Goal: Task Accomplishment & Management: Use online tool/utility

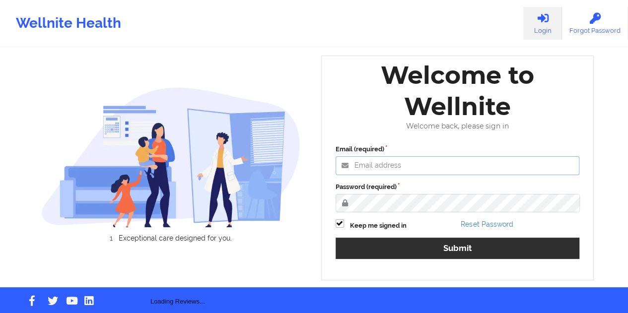
type input "[EMAIL_ADDRESS][DOMAIN_NAME]"
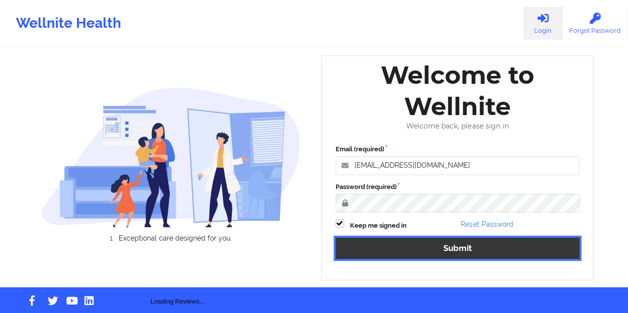
click at [452, 251] on button "Submit" at bounding box center [457, 248] width 244 height 21
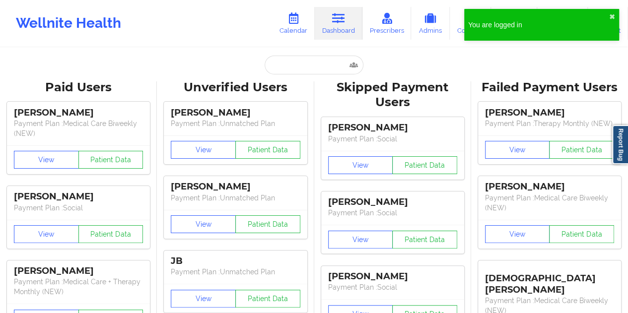
click at [318, 62] on input "text" at bounding box center [314, 65] width 98 height 19
paste input "[EMAIL_ADDRESS][DOMAIN_NAME]"
type input "[EMAIL_ADDRESS][DOMAIN_NAME]"
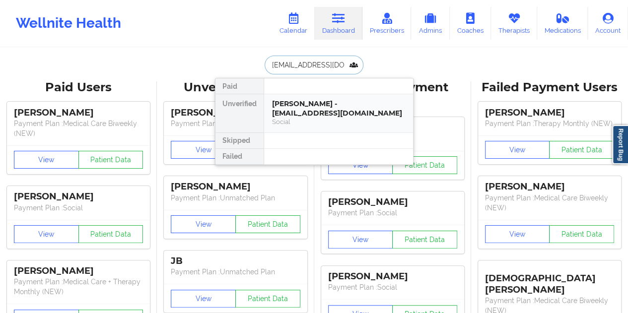
click at [316, 113] on div "[PERSON_NAME] - [EMAIL_ADDRESS][DOMAIN_NAME]" at bounding box center [338, 108] width 133 height 18
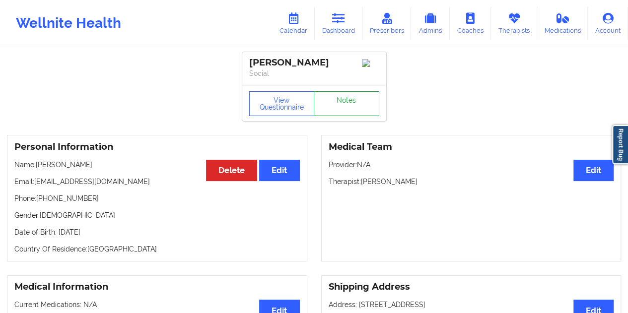
click at [341, 99] on link "Notes" at bounding box center [347, 103] width 66 height 25
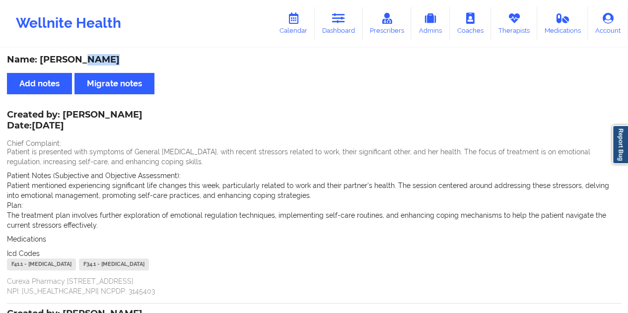
drag, startPoint x: 115, startPoint y: 58, endPoint x: 79, endPoint y: 58, distance: 35.7
click at [79, 58] on div "Name: [PERSON_NAME]" at bounding box center [314, 59] width 614 height 11
copy div "[PERSON_NAME]"
click at [348, 33] on link "Dashboard" at bounding box center [339, 23] width 48 height 33
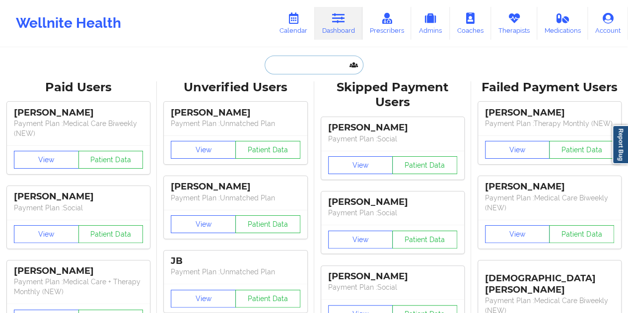
click at [301, 71] on input "text" at bounding box center [314, 65] width 98 height 19
paste input "[EMAIL_ADDRESS][DOMAIN_NAME]"
type input "[EMAIL_ADDRESS][DOMAIN_NAME]"
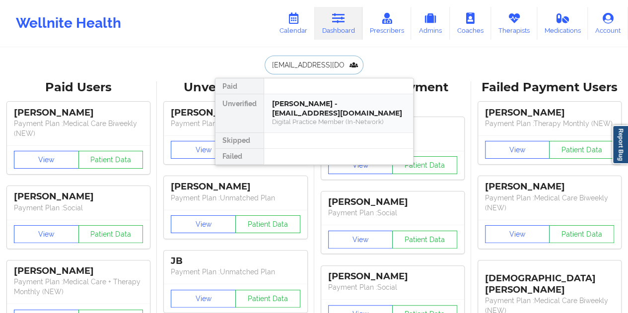
click at [329, 102] on div "[PERSON_NAME] - [EMAIL_ADDRESS][DOMAIN_NAME]" at bounding box center [338, 108] width 133 height 18
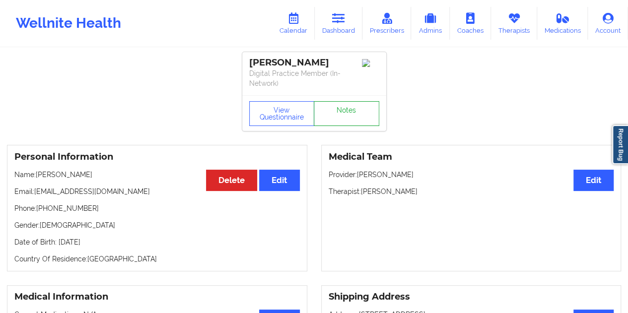
click at [347, 126] on link "Notes" at bounding box center [347, 113] width 66 height 25
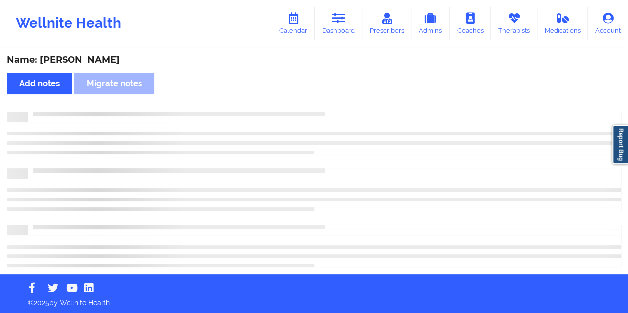
click at [121, 57] on div "Name: [PERSON_NAME]" at bounding box center [314, 59] width 614 height 11
copy div "[PERSON_NAME]"
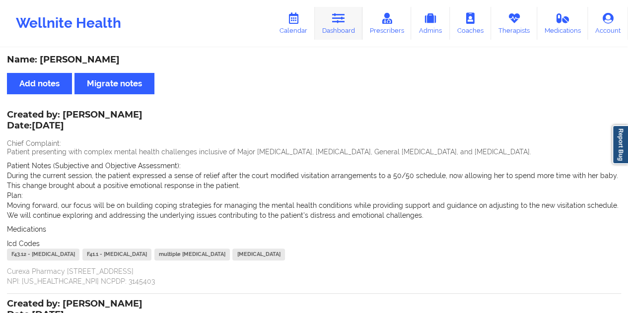
click at [338, 23] on icon at bounding box center [338, 18] width 13 height 11
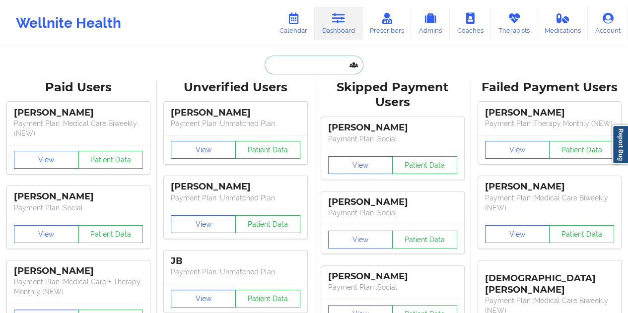
click at [306, 63] on input "text" at bounding box center [314, 65] width 98 height 19
paste input "[EMAIL_ADDRESS][DOMAIN_NAME]"
type input "[EMAIL_ADDRESS][DOMAIN_NAME]"
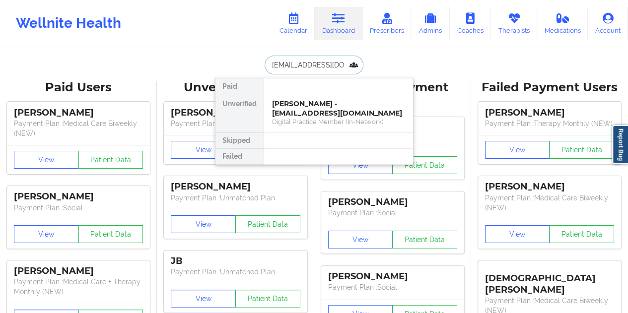
scroll to position [0, 4]
click at [339, 115] on div "[PERSON_NAME] - [EMAIL_ADDRESS][DOMAIN_NAME]" at bounding box center [338, 108] width 133 height 18
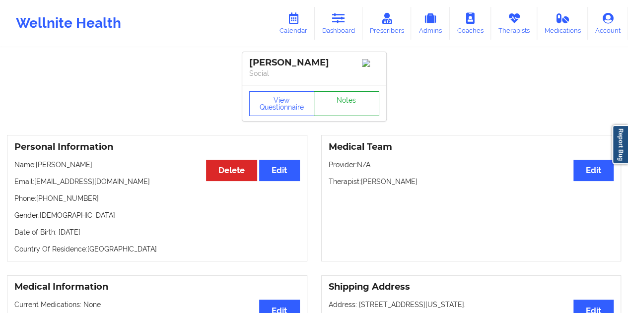
click at [343, 114] on link "Notes" at bounding box center [347, 103] width 66 height 25
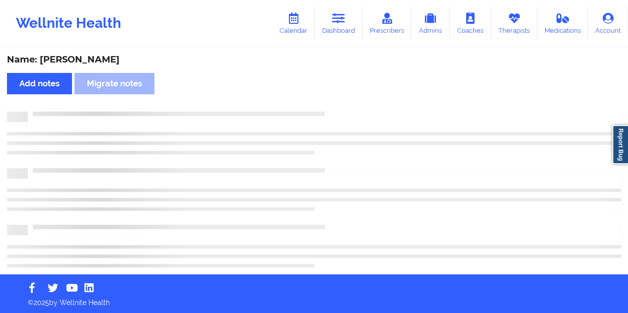
click at [101, 59] on div "Name: [PERSON_NAME]" at bounding box center [314, 59] width 614 height 11
copy div "[PERSON_NAME]"
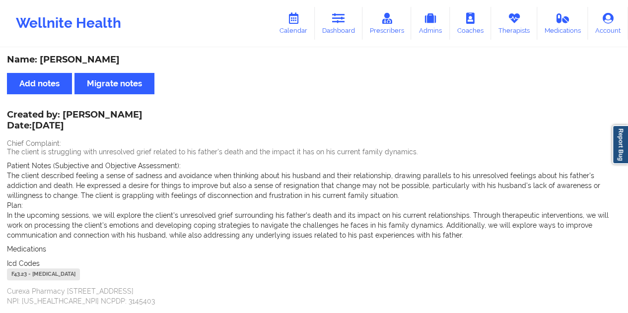
copy div "[PERSON_NAME]"
click at [341, 21] on icon at bounding box center [338, 18] width 13 height 11
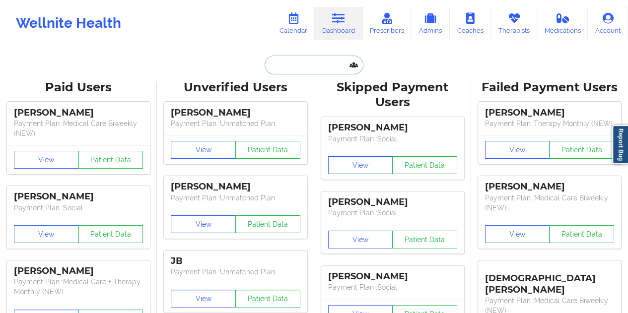
click at [293, 66] on input "text" at bounding box center [314, 65] width 98 height 19
paste input "[EMAIL_ADDRESS][DOMAIN_NAME]"
type input "[EMAIL_ADDRESS][DOMAIN_NAME]"
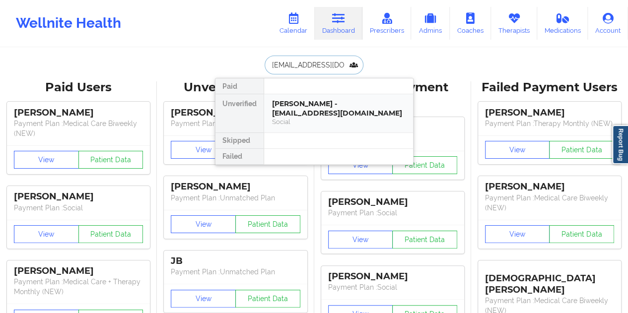
click at [316, 114] on div "[PERSON_NAME] - [EMAIL_ADDRESS][DOMAIN_NAME]" at bounding box center [338, 108] width 133 height 18
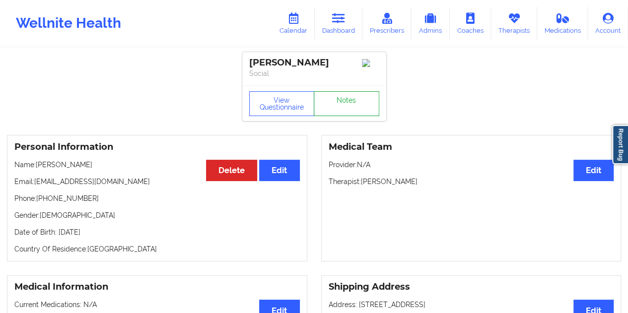
click at [344, 105] on link "Notes" at bounding box center [347, 103] width 66 height 25
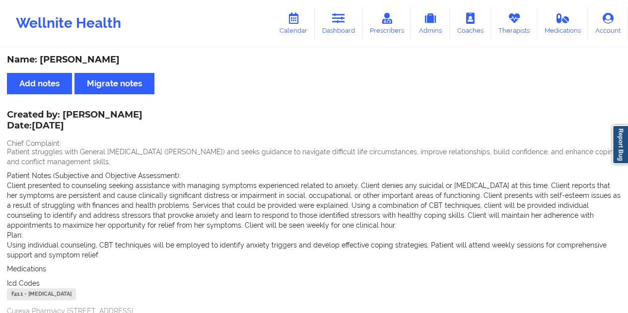
click at [92, 58] on div "Name: [PERSON_NAME]" at bounding box center [314, 59] width 614 height 11
click at [92, 59] on div "Name: [PERSON_NAME]" at bounding box center [314, 59] width 614 height 11
click at [110, 56] on div "Name: [PERSON_NAME]" at bounding box center [314, 59] width 614 height 11
copy div "Caffin"
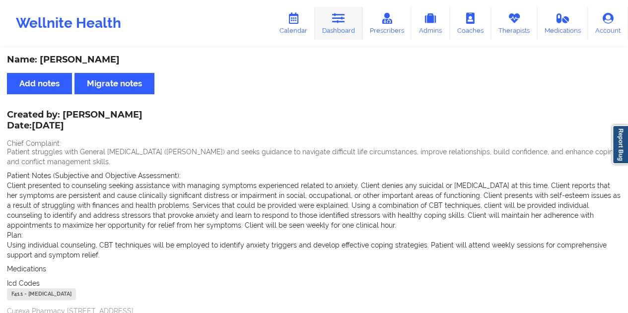
click at [355, 20] on link "Dashboard" at bounding box center [339, 23] width 48 height 33
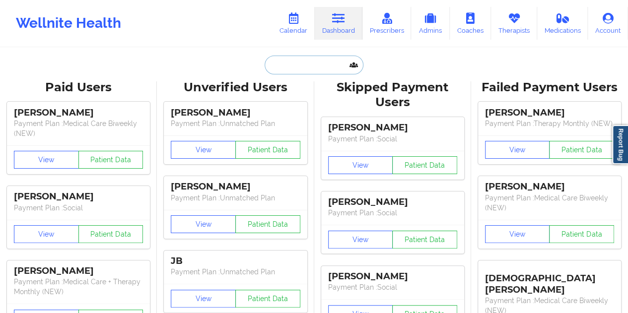
click at [300, 64] on input "text" at bounding box center [314, 65] width 98 height 19
paste input "[EMAIL_ADDRESS][DOMAIN_NAME]"
type input "[EMAIL_ADDRESS][DOMAIN_NAME]"
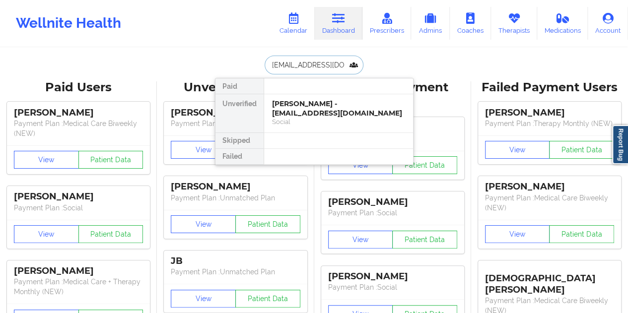
scroll to position [0, 19]
click at [332, 110] on div "[PERSON_NAME] - [EMAIL_ADDRESS][DOMAIN_NAME]" at bounding box center [338, 108] width 133 height 18
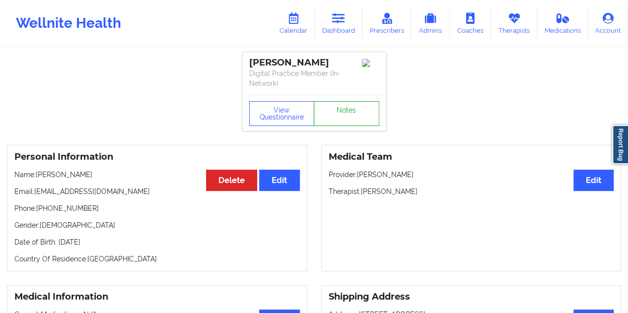
click at [351, 104] on link "Notes" at bounding box center [347, 113] width 66 height 25
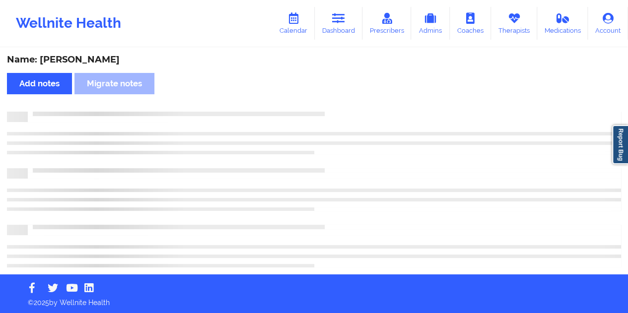
click at [104, 60] on div "Name: [PERSON_NAME]" at bounding box center [314, 59] width 614 height 11
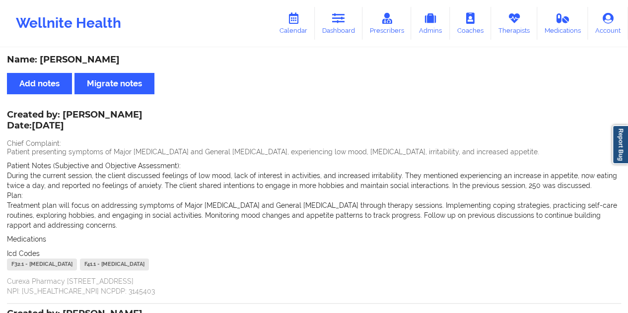
copy div "[PERSON_NAME]"
drag, startPoint x: 350, startPoint y: 19, endPoint x: 328, endPoint y: 43, distance: 32.7
click at [349, 19] on link "Dashboard" at bounding box center [339, 23] width 48 height 33
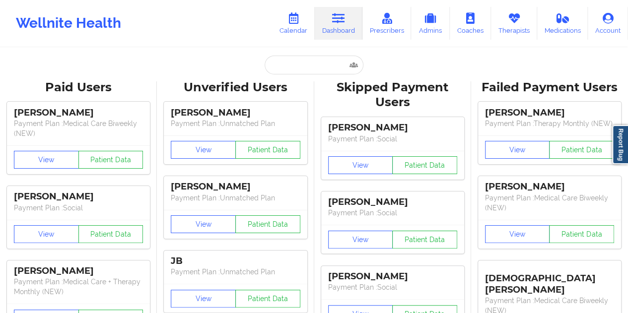
click at [304, 66] on input "text" at bounding box center [314, 65] width 98 height 19
paste input "[EMAIL_ADDRESS][DOMAIN_NAME]"
type input "[EMAIL_ADDRESS][DOMAIN_NAME]"
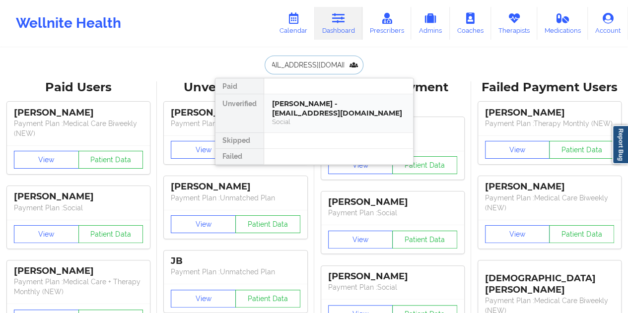
click at [317, 103] on div "[PERSON_NAME] - [EMAIL_ADDRESS][DOMAIN_NAME]" at bounding box center [338, 108] width 133 height 18
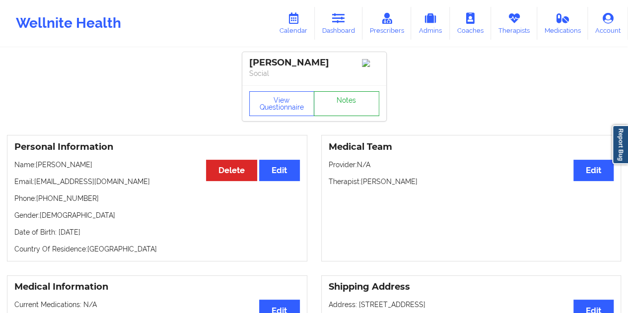
click at [340, 101] on link "Notes" at bounding box center [347, 103] width 66 height 25
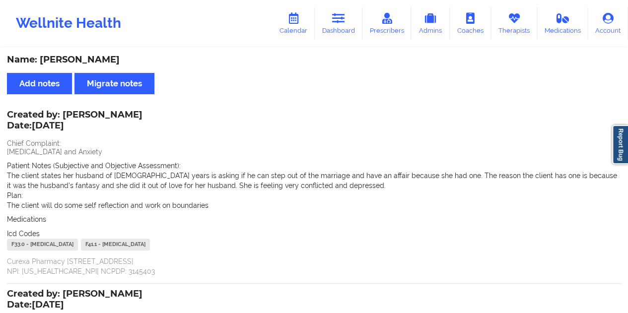
click at [99, 62] on div "Name: [PERSON_NAME]" at bounding box center [314, 59] width 614 height 11
copy div "[PERSON_NAME]"
click at [344, 22] on icon at bounding box center [338, 18] width 13 height 11
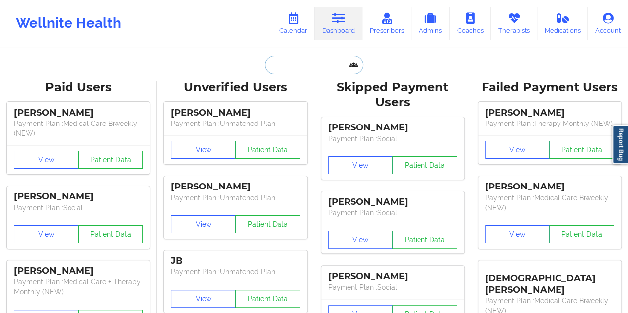
click at [306, 66] on input "text" at bounding box center [314, 65] width 98 height 19
paste input "[EMAIL_ADDRESS][DOMAIN_NAME]"
type input "[EMAIL_ADDRESS][DOMAIN_NAME]"
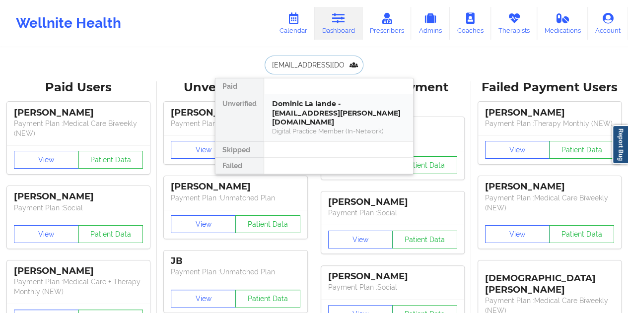
click at [320, 110] on div "Dominic La lande - [EMAIL_ADDRESS][PERSON_NAME][DOMAIN_NAME]" at bounding box center [338, 113] width 133 height 28
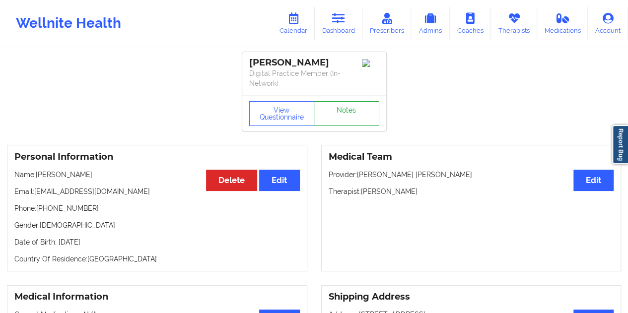
click at [343, 108] on link "Notes" at bounding box center [347, 113] width 66 height 25
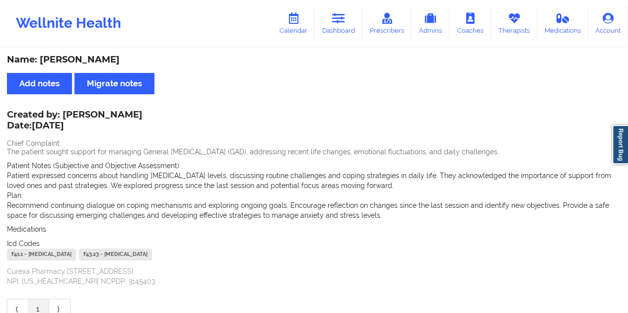
click at [111, 62] on div "Name: [PERSON_NAME]" at bounding box center [314, 59] width 614 height 11
copy div "[PERSON_NAME]"
click at [340, 16] on icon at bounding box center [338, 18] width 13 height 11
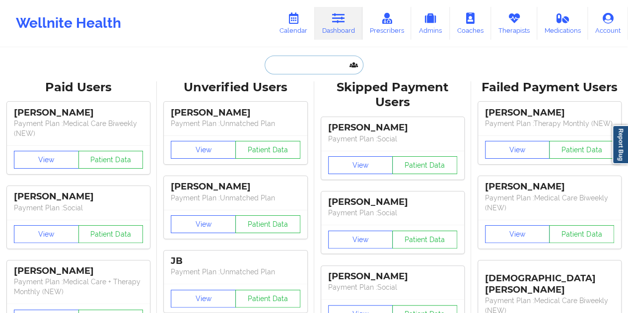
click at [310, 65] on input "text" at bounding box center [314, 65] width 98 height 19
paste input "[EMAIL_ADDRESS][DOMAIN_NAME]"
type input "[EMAIL_ADDRESS][DOMAIN_NAME]"
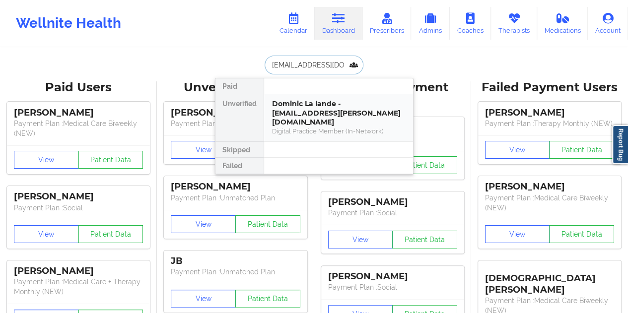
click at [331, 127] on div "Digital Practice Member (In-Network)" at bounding box center [338, 131] width 133 height 8
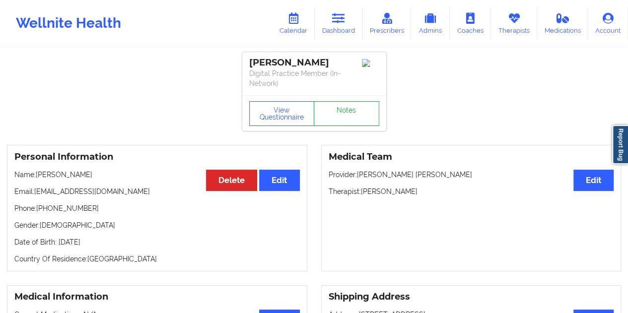
click at [351, 111] on link "Notes" at bounding box center [347, 113] width 66 height 25
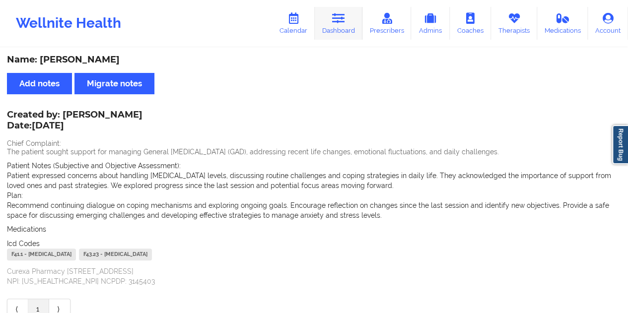
click at [346, 27] on link "Dashboard" at bounding box center [339, 23] width 48 height 33
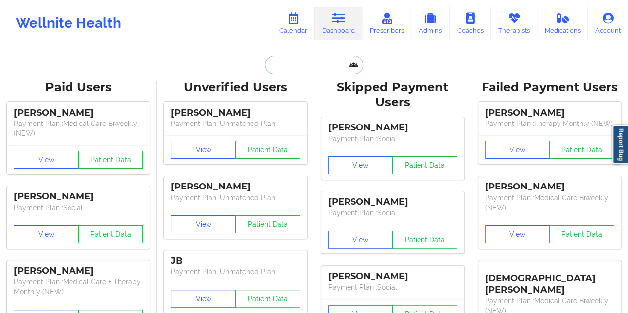
click at [299, 66] on input "text" at bounding box center [314, 65] width 98 height 19
paste input "[EMAIL_ADDRESS][DOMAIN_NAME]"
type input "[EMAIL_ADDRESS][DOMAIN_NAME]"
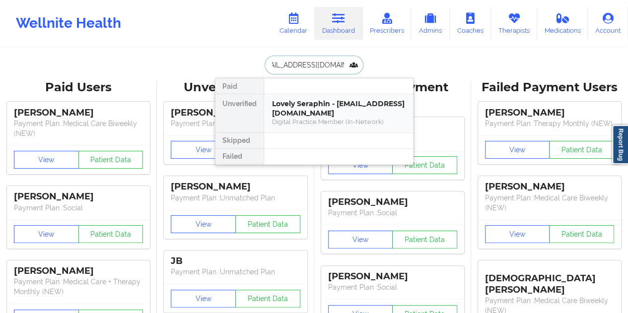
click at [318, 109] on div "Lovely Seraphin - [EMAIL_ADDRESS][DOMAIN_NAME]" at bounding box center [338, 108] width 133 height 18
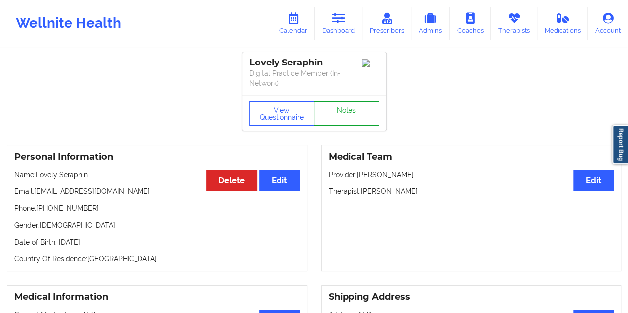
click at [342, 118] on link "Notes" at bounding box center [347, 113] width 66 height 25
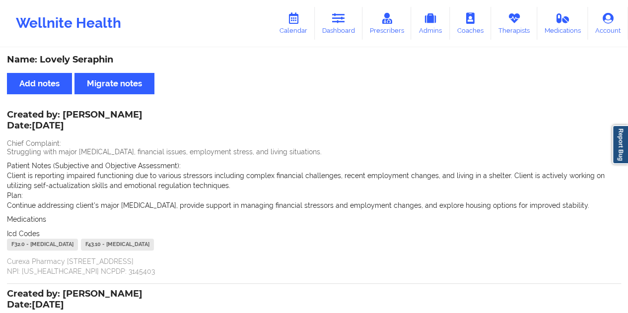
click at [92, 60] on div "Name: Lovely Seraphin" at bounding box center [314, 59] width 614 height 11
copy div "Seraphin"
click at [335, 22] on icon at bounding box center [338, 18] width 13 height 11
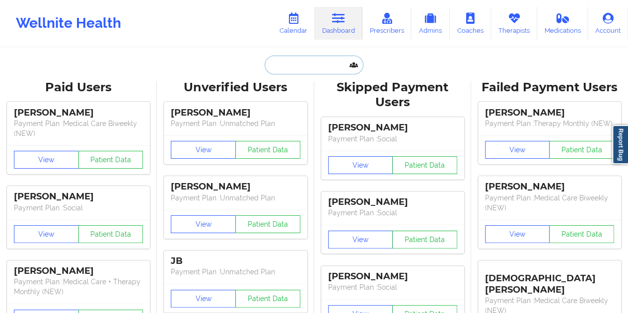
click at [316, 63] on input "text" at bounding box center [314, 65] width 98 height 19
paste input "[EMAIL_ADDRESS][DOMAIN_NAME]"
type input "[EMAIL_ADDRESS][DOMAIN_NAME]"
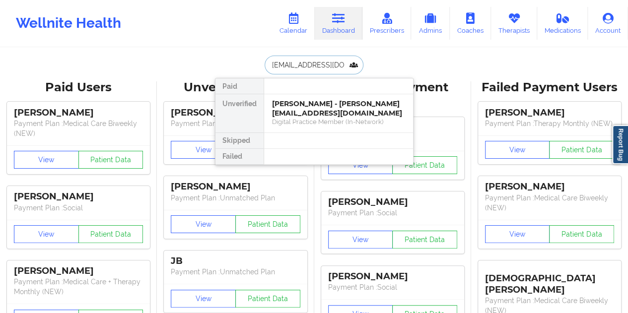
click at [305, 118] on div "Digital Practice Member (In-Network)" at bounding box center [338, 122] width 133 height 8
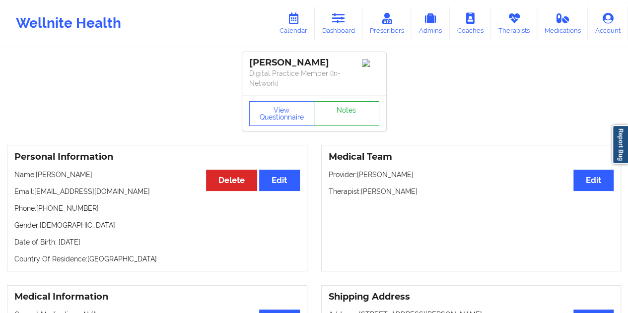
click at [328, 113] on link "Notes" at bounding box center [347, 113] width 66 height 25
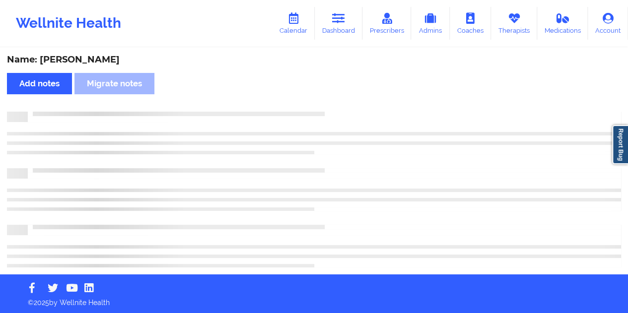
click at [86, 58] on div "Name: [PERSON_NAME]" at bounding box center [314, 59] width 614 height 11
copy div "[PERSON_NAME]"
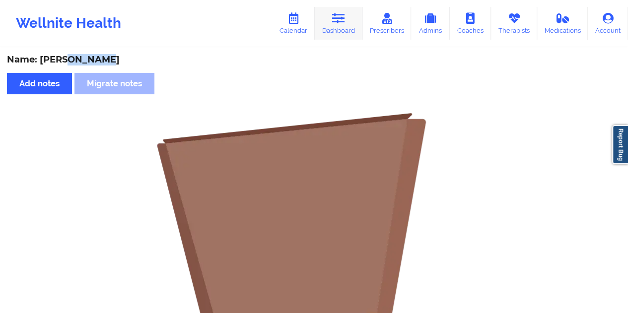
click at [347, 24] on link "Dashboard" at bounding box center [339, 23] width 48 height 33
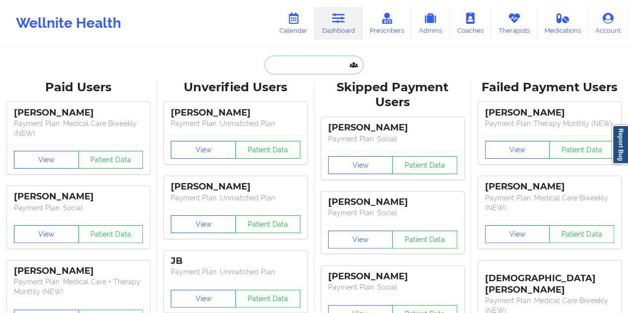
click at [304, 63] on input "text" at bounding box center [314, 65] width 98 height 19
paste input "[PERSON_NAME][EMAIL_ADDRESS][PERSON_NAME][DOMAIN_NAME]"
type input "[PERSON_NAME][EMAIL_ADDRESS][PERSON_NAME][DOMAIN_NAME]"
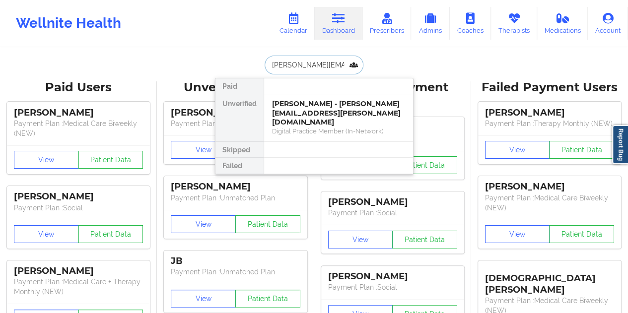
click at [323, 104] on div "[PERSON_NAME] - [PERSON_NAME][EMAIL_ADDRESS][PERSON_NAME][DOMAIN_NAME]" at bounding box center [338, 113] width 133 height 28
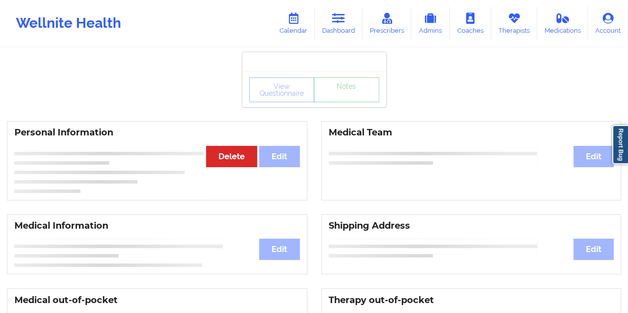
click at [341, 102] on link "Notes" at bounding box center [347, 89] width 66 height 25
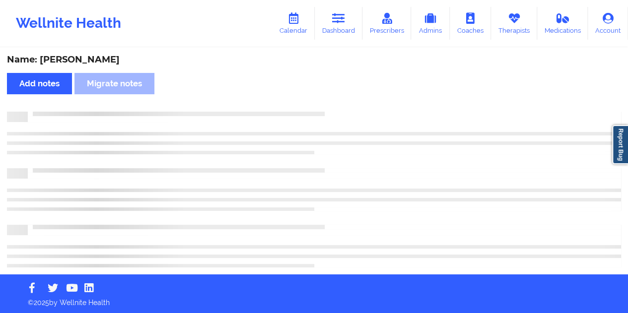
click at [89, 55] on div "Name: [PERSON_NAME]" at bounding box center [314, 59] width 614 height 11
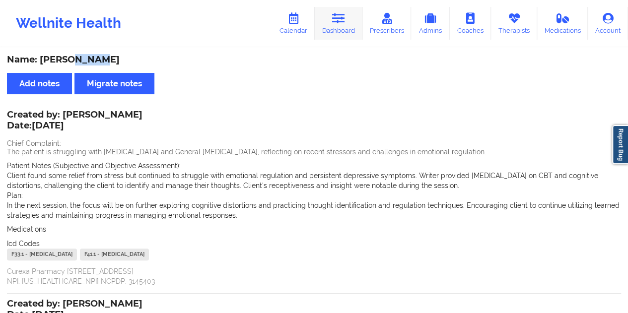
click at [347, 21] on link "Dashboard" at bounding box center [339, 23] width 48 height 33
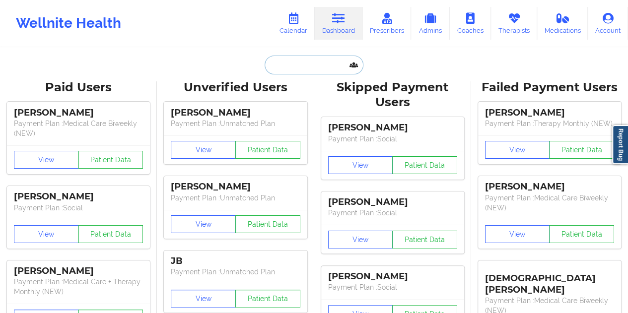
click at [305, 71] on input "text" at bounding box center [314, 65] width 98 height 19
paste input "[PERSON_NAME][EMAIL_ADDRESS][DOMAIN_NAME]"
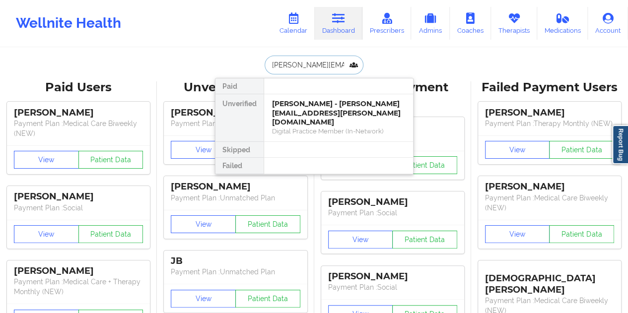
scroll to position [0, 21]
type input "[PERSON_NAME][EMAIL_ADDRESS][DOMAIN_NAME]"
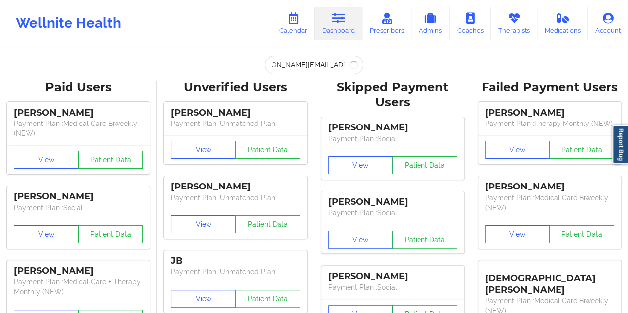
scroll to position [0, 0]
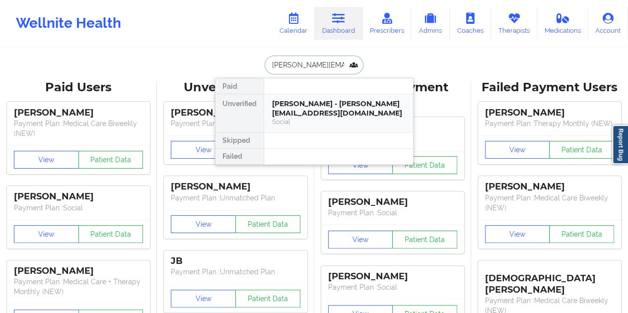
click at [319, 113] on div "[PERSON_NAME] - [PERSON_NAME][EMAIL_ADDRESS][DOMAIN_NAME]" at bounding box center [338, 108] width 133 height 18
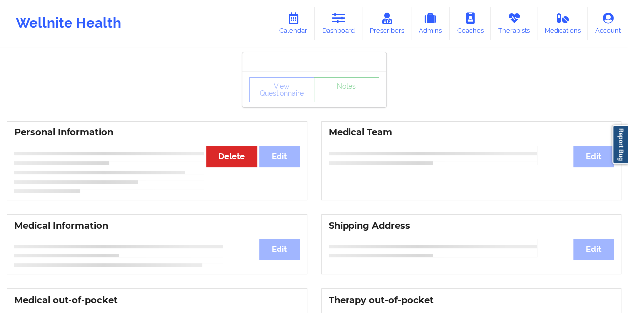
click at [337, 102] on link "Notes" at bounding box center [347, 89] width 66 height 25
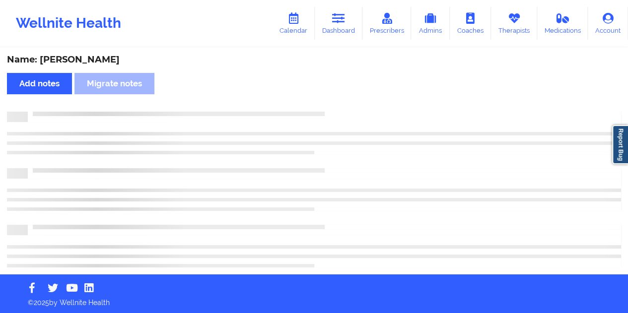
click at [115, 59] on div "Name: [PERSON_NAME]" at bounding box center [314, 59] width 614 height 11
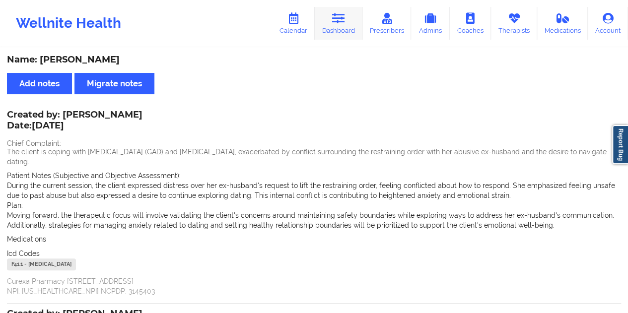
click at [360, 37] on link "Dashboard" at bounding box center [339, 23] width 48 height 33
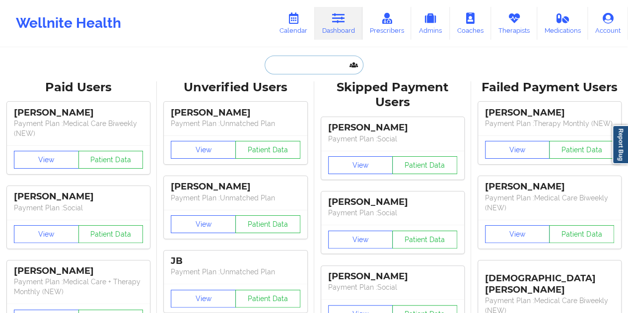
click at [321, 57] on input "text" at bounding box center [314, 65] width 98 height 19
paste input "[EMAIL_ADDRESS][DOMAIN_NAME]"
type input "[EMAIL_ADDRESS][DOMAIN_NAME]"
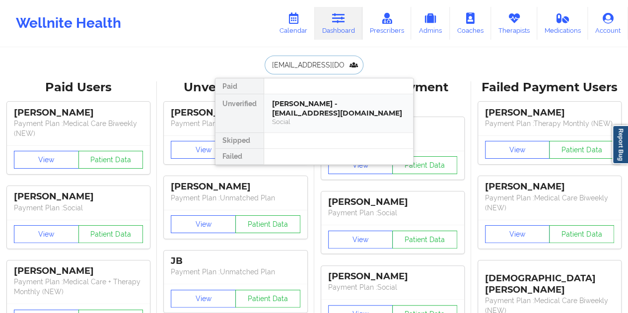
click at [324, 113] on div "[PERSON_NAME] - [EMAIL_ADDRESS][DOMAIN_NAME]" at bounding box center [338, 108] width 133 height 18
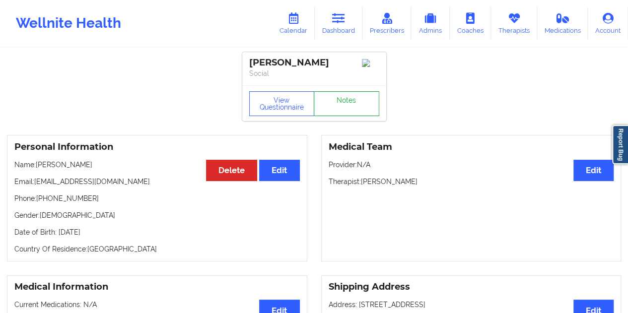
click at [342, 100] on link "Notes" at bounding box center [347, 103] width 66 height 25
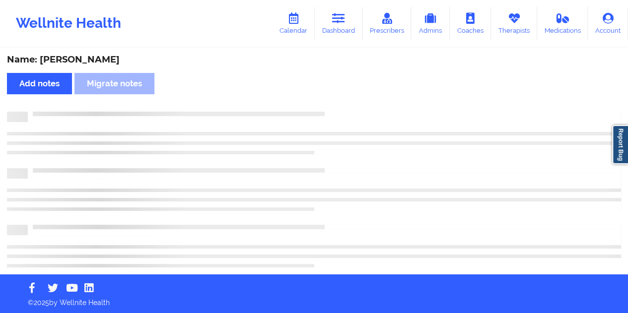
click at [93, 59] on div "Name: [PERSON_NAME]" at bounding box center [314, 59] width 614 height 11
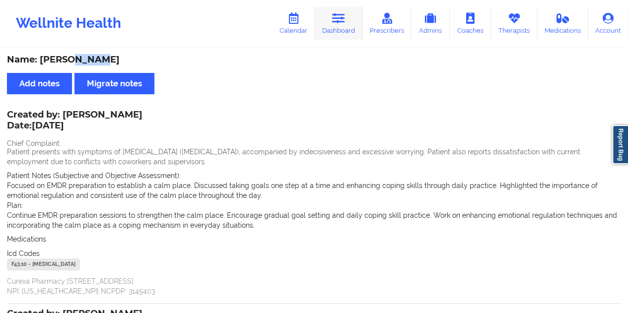
click at [350, 24] on link "Dashboard" at bounding box center [339, 23] width 48 height 33
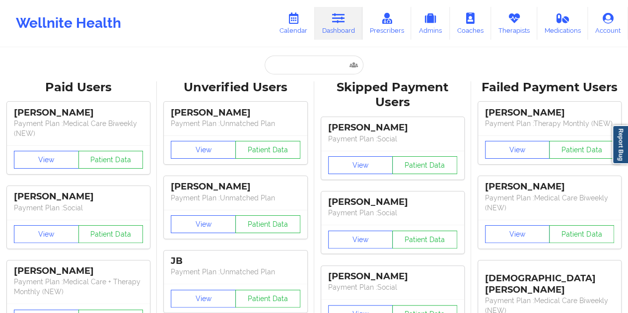
click at [282, 62] on input "text" at bounding box center [314, 65] width 98 height 19
paste input "[EMAIL_ADDRESS][DOMAIN_NAME]"
type input "[EMAIL_ADDRESS][DOMAIN_NAME]"
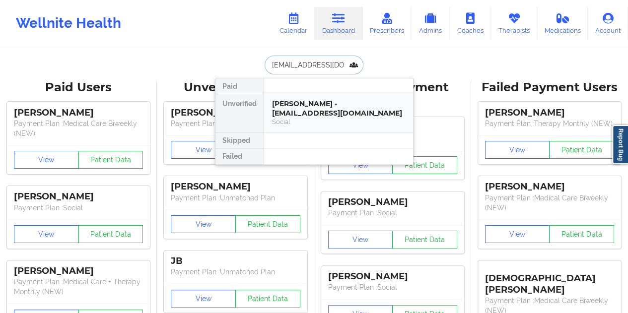
click at [306, 109] on div "[PERSON_NAME] - [EMAIL_ADDRESS][DOMAIN_NAME]" at bounding box center [338, 108] width 133 height 18
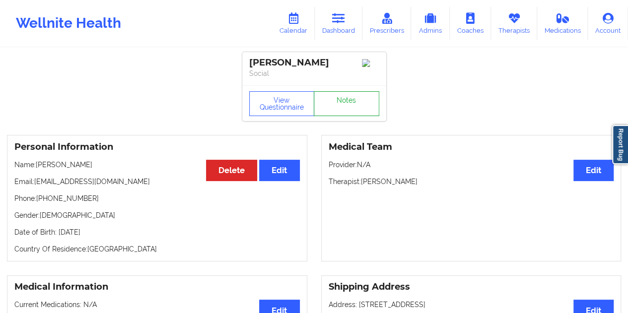
click at [345, 111] on link "Notes" at bounding box center [347, 103] width 66 height 25
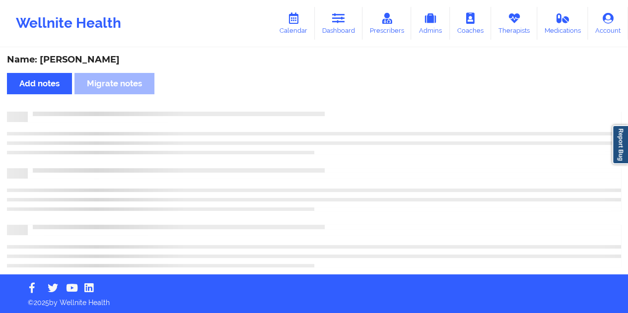
click at [114, 57] on div "Name: [PERSON_NAME]" at bounding box center [314, 59] width 614 height 11
click at [113, 57] on div "Name: [PERSON_NAME]" at bounding box center [314, 59] width 614 height 11
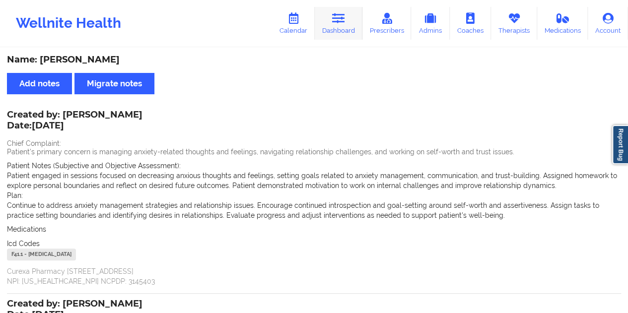
click at [344, 22] on icon at bounding box center [338, 18] width 13 height 11
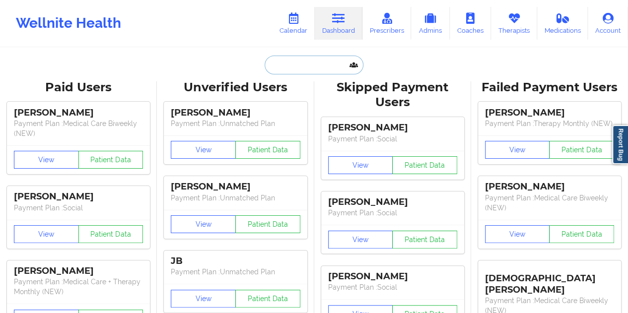
click at [301, 68] on input "text" at bounding box center [314, 65] width 98 height 19
paste input "[EMAIL_ADDRESS][DOMAIN_NAME]"
type input "[EMAIL_ADDRESS][DOMAIN_NAME]"
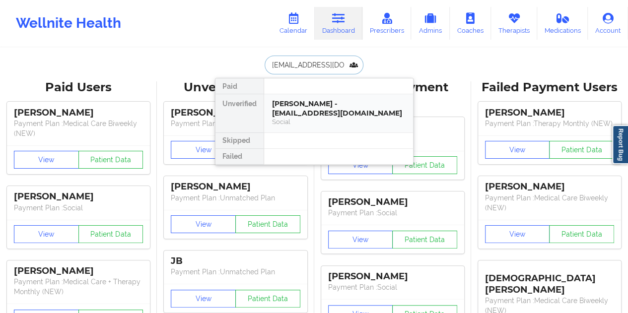
click at [329, 116] on div "[PERSON_NAME] - [EMAIL_ADDRESS][DOMAIN_NAME] Social" at bounding box center [338, 112] width 133 height 27
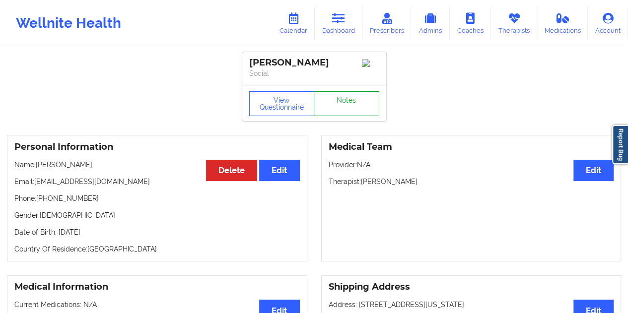
click at [333, 112] on link "Notes" at bounding box center [347, 103] width 66 height 25
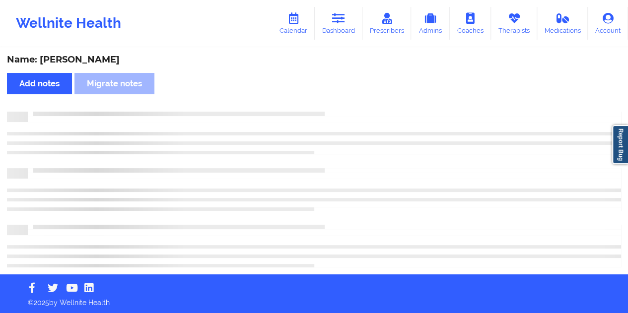
click at [110, 53] on div "Name: [PERSON_NAME] Add notes Migrate notes" at bounding box center [314, 162] width 628 height 226
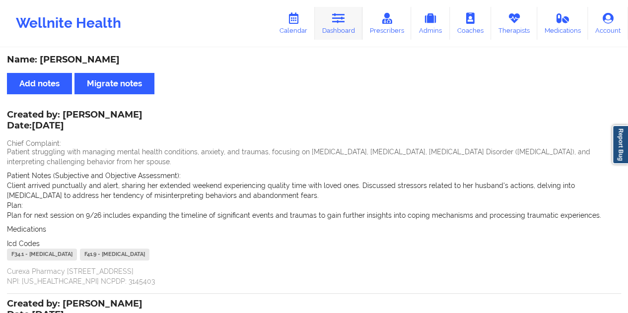
click at [351, 22] on link "Dashboard" at bounding box center [339, 23] width 48 height 33
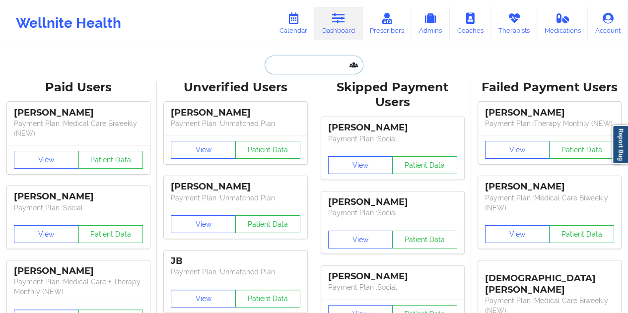
click at [299, 61] on input "text" at bounding box center [314, 65] width 98 height 19
paste input "[EMAIL_ADDRESS][DOMAIN_NAME]"
type input "[EMAIL_ADDRESS][DOMAIN_NAME]"
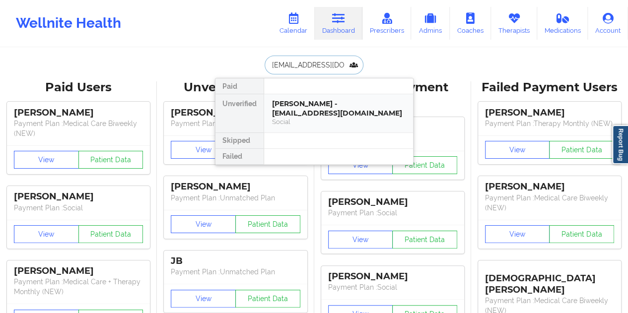
click at [314, 107] on div "[PERSON_NAME] - [EMAIL_ADDRESS][DOMAIN_NAME]" at bounding box center [338, 108] width 133 height 18
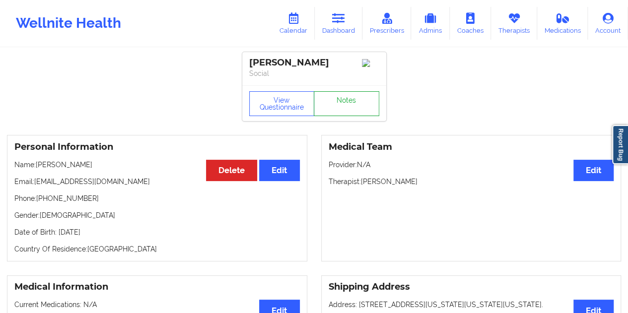
click at [343, 105] on link "Notes" at bounding box center [347, 103] width 66 height 25
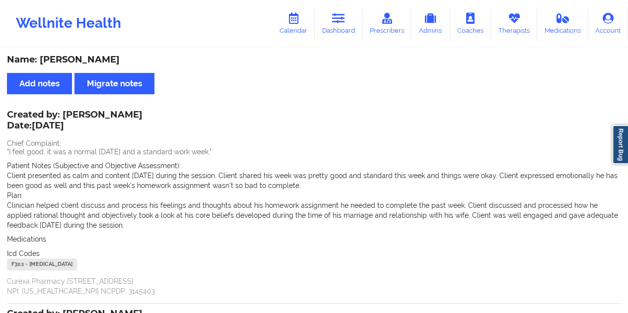
click at [119, 59] on div "Name: [PERSON_NAME]" at bounding box center [314, 59] width 614 height 11
click at [343, 18] on icon at bounding box center [338, 18] width 13 height 11
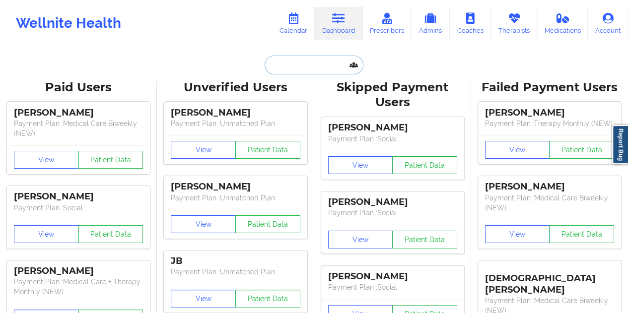
click at [306, 71] on input "text" at bounding box center [314, 65] width 98 height 19
paste input "[EMAIL_ADDRESS][DOMAIN_NAME]"
type input "[EMAIL_ADDRESS][DOMAIN_NAME]"
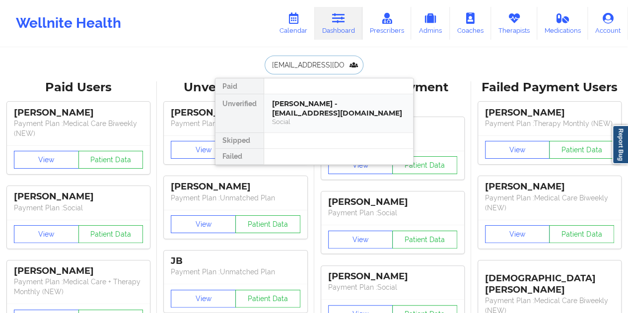
click at [309, 118] on div "Social" at bounding box center [338, 122] width 133 height 8
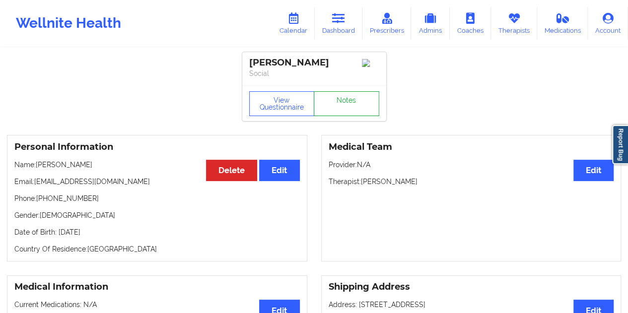
click at [345, 107] on link "Notes" at bounding box center [347, 103] width 66 height 25
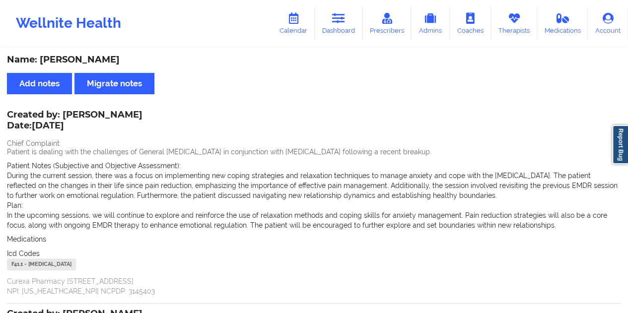
click at [80, 60] on div "Name: [PERSON_NAME]" at bounding box center [314, 59] width 614 height 11
click at [341, 31] on link "Dashboard" at bounding box center [339, 23] width 48 height 33
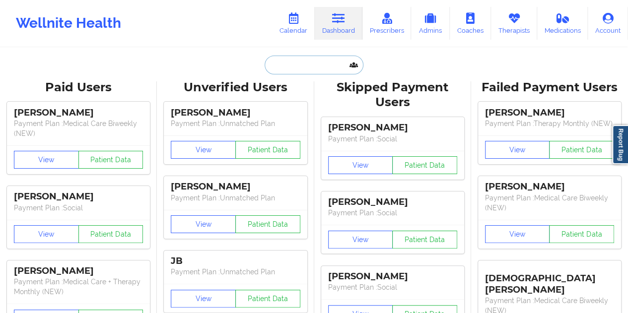
click at [296, 63] on input "text" at bounding box center [314, 65] width 98 height 19
paste input "[EMAIL_ADDRESS][DOMAIN_NAME]"
type input "[EMAIL_ADDRESS][DOMAIN_NAME]"
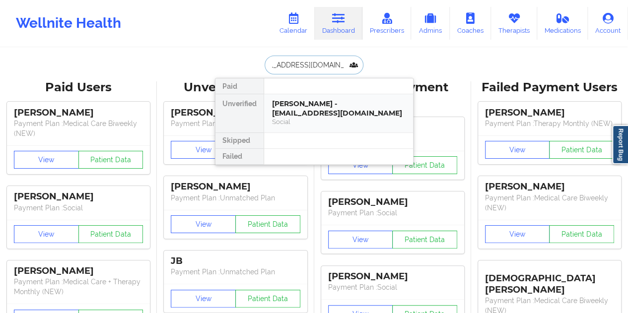
click at [317, 109] on div "[PERSON_NAME] - [EMAIL_ADDRESS][DOMAIN_NAME]" at bounding box center [338, 108] width 133 height 18
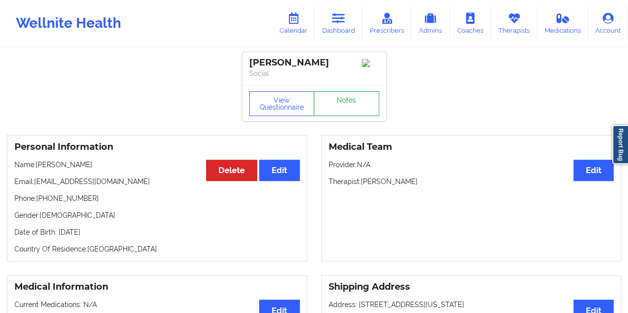
click at [353, 107] on link "Notes" at bounding box center [347, 103] width 66 height 25
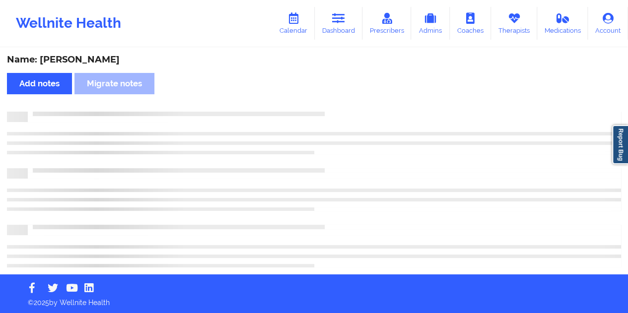
click at [108, 62] on div "Name: [PERSON_NAME]" at bounding box center [314, 59] width 614 height 11
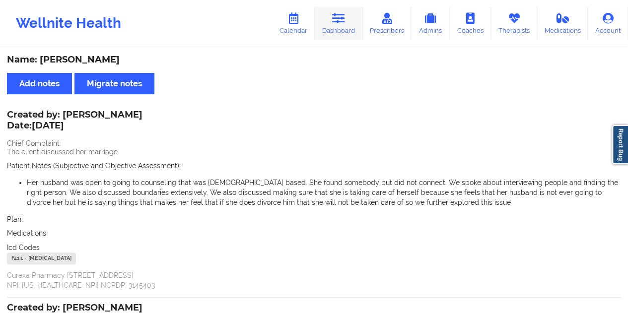
click at [350, 25] on link "Dashboard" at bounding box center [339, 23] width 48 height 33
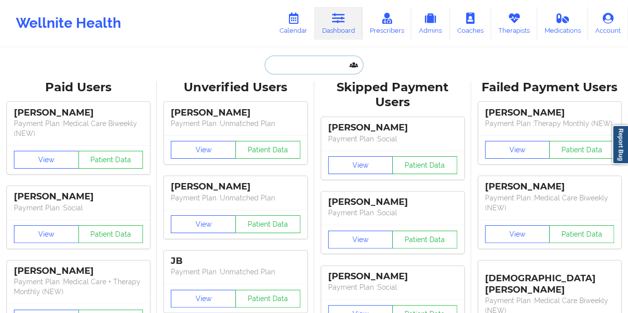
click at [302, 66] on input "text" at bounding box center [314, 65] width 98 height 19
paste input "[EMAIL_ADDRESS][DOMAIN_NAME]"
type input "[EMAIL_ADDRESS][DOMAIN_NAME]"
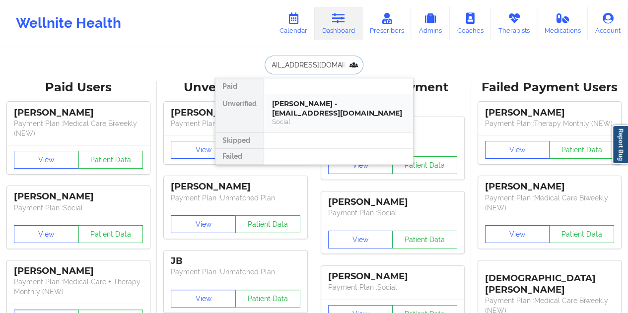
click at [327, 113] on div "[PERSON_NAME] - [EMAIL_ADDRESS][DOMAIN_NAME]" at bounding box center [338, 108] width 133 height 18
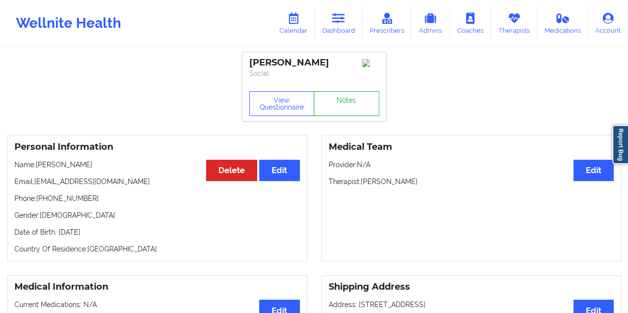
click at [349, 114] on link "Notes" at bounding box center [347, 103] width 66 height 25
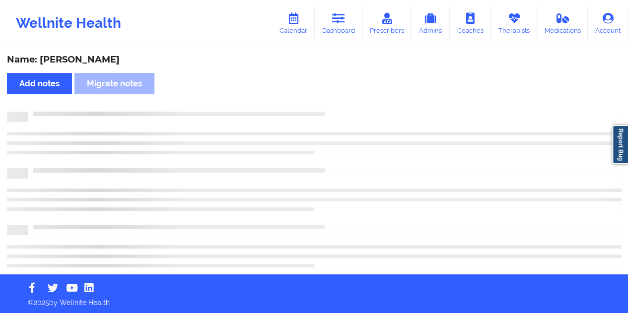
click at [87, 57] on div "Name: [PERSON_NAME]" at bounding box center [314, 59] width 614 height 11
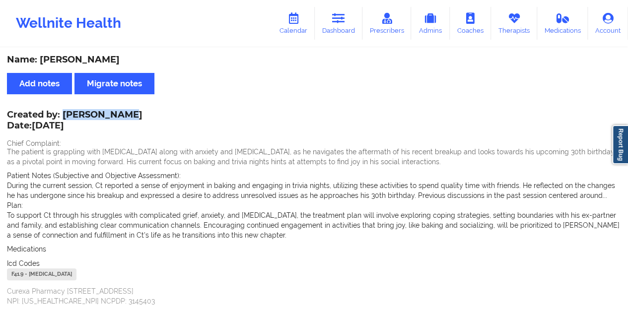
drag, startPoint x: 133, startPoint y: 114, endPoint x: 66, endPoint y: 112, distance: 67.5
click at [66, 112] on div "Created by: [PERSON_NAME] Date: [DATE]" at bounding box center [74, 121] width 135 height 23
click at [348, 28] on link "Dashboard" at bounding box center [339, 23] width 48 height 33
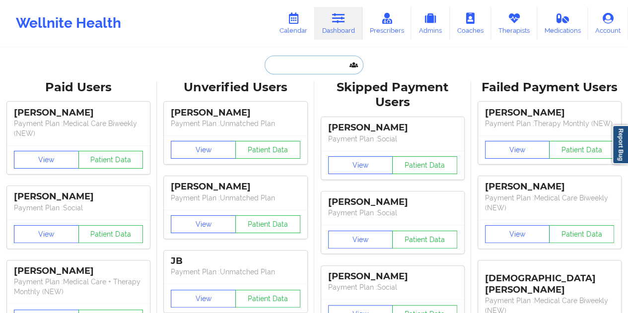
click at [300, 65] on input "text" at bounding box center [314, 65] width 98 height 19
paste input "[EMAIL_ADDRESS][PERSON_NAME][DOMAIN_NAME]"
type input "[EMAIL_ADDRESS][PERSON_NAME][DOMAIN_NAME]"
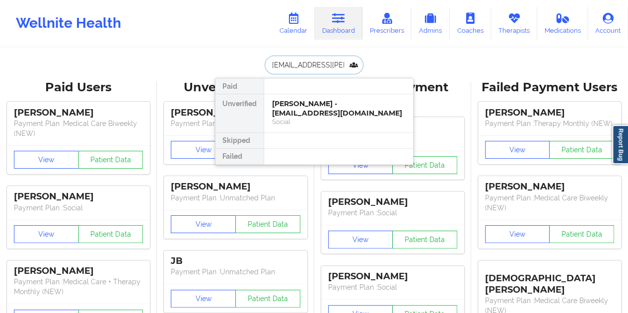
scroll to position [0, 13]
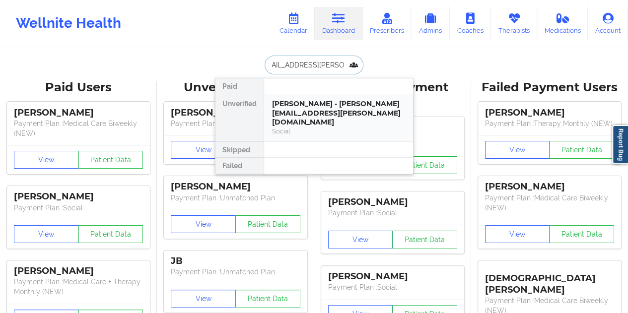
click at [337, 117] on div "[PERSON_NAME] - [PERSON_NAME][EMAIL_ADDRESS][PERSON_NAME][DOMAIN_NAME]" at bounding box center [338, 113] width 133 height 28
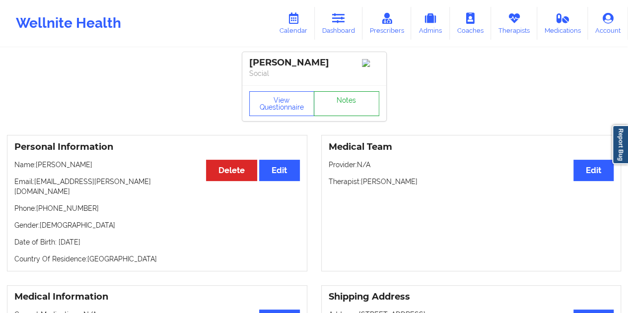
click at [354, 111] on link "Notes" at bounding box center [347, 103] width 66 height 25
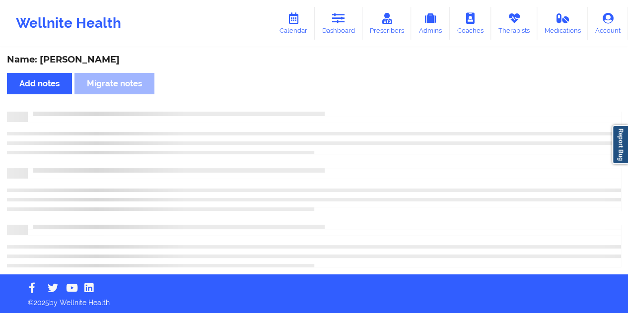
click at [109, 61] on div "Name: [PERSON_NAME]" at bounding box center [314, 59] width 614 height 11
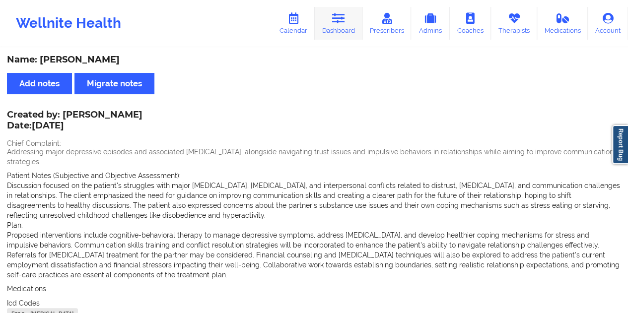
click at [337, 25] on link "Dashboard" at bounding box center [339, 23] width 48 height 33
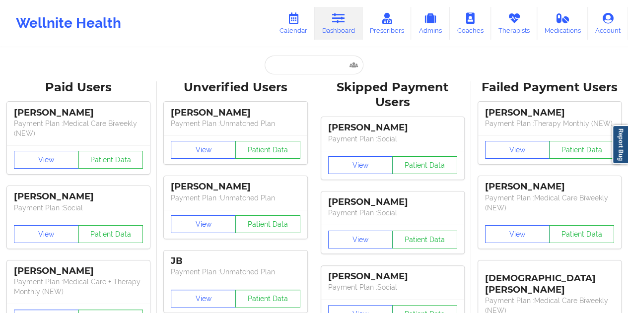
click at [298, 69] on input "text" at bounding box center [314, 65] width 98 height 19
paste input "[EMAIL_ADDRESS][DOMAIN_NAME]"
type input "[EMAIL_ADDRESS][DOMAIN_NAME]"
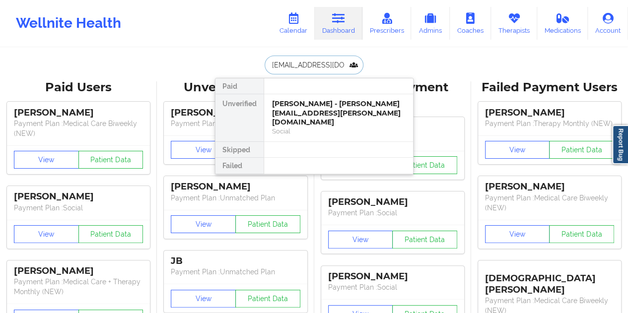
scroll to position [0, 11]
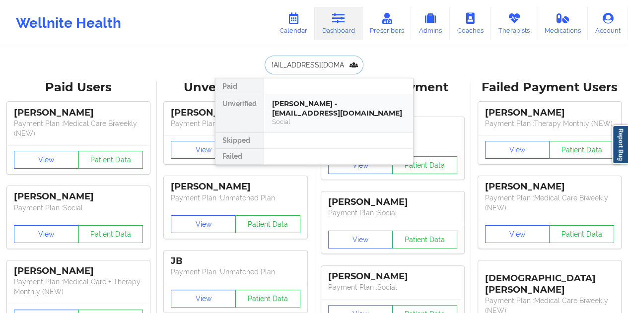
click at [335, 101] on div "[PERSON_NAME] - [EMAIL_ADDRESS][DOMAIN_NAME]" at bounding box center [338, 108] width 133 height 18
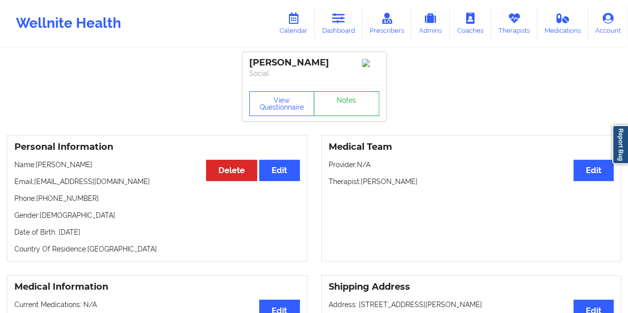
click at [344, 103] on link "Notes" at bounding box center [347, 103] width 66 height 25
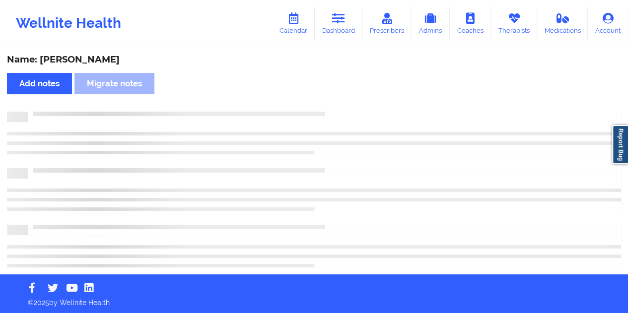
click at [116, 60] on div "Name: [PERSON_NAME]" at bounding box center [314, 59] width 614 height 11
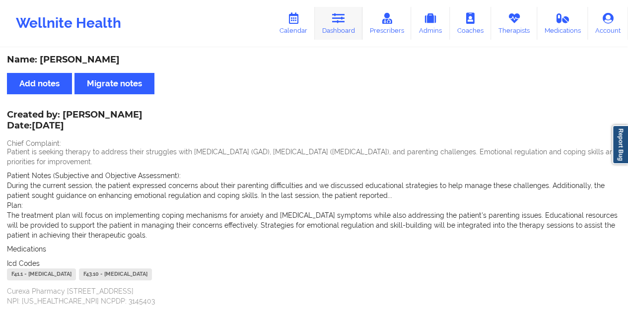
click at [340, 18] on icon at bounding box center [338, 18] width 13 height 11
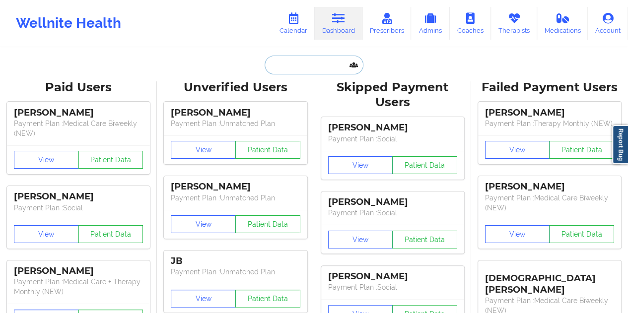
click at [316, 72] on input "text" at bounding box center [314, 65] width 98 height 19
paste input "[EMAIL_ADDRESS][DOMAIN_NAME]"
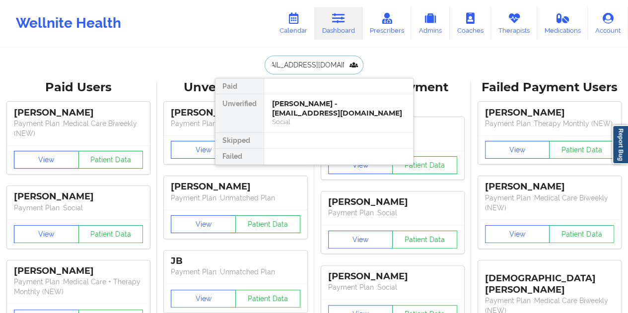
type input "[EMAIL_ADDRESS][DOMAIN_NAME]"
click at [325, 99] on div "[PERSON_NAME] - [EMAIL_ADDRESS][DOMAIN_NAME]" at bounding box center [338, 108] width 133 height 18
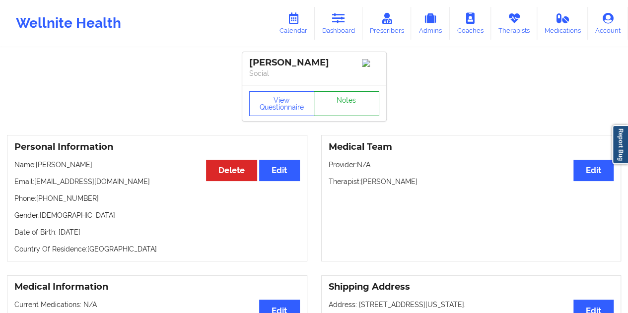
click at [345, 110] on link "Notes" at bounding box center [347, 103] width 66 height 25
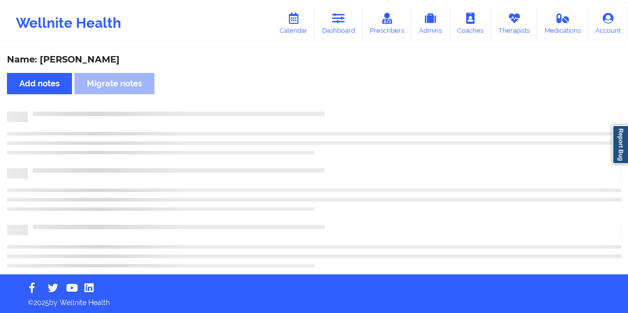
click at [122, 54] on div "Name: [PERSON_NAME]" at bounding box center [314, 59] width 614 height 11
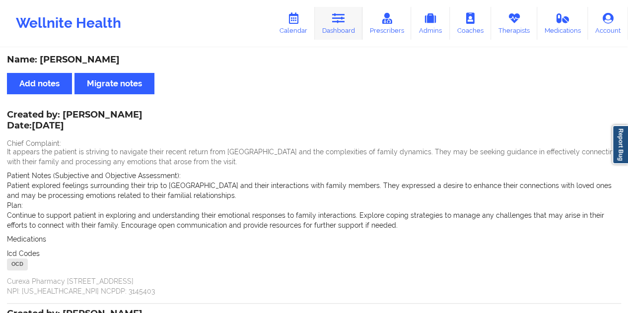
click at [345, 38] on link "Dashboard" at bounding box center [339, 23] width 48 height 33
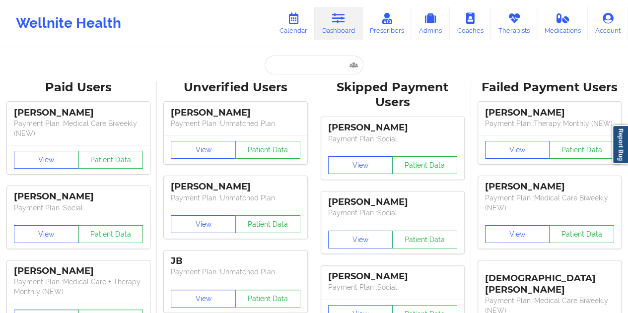
click at [304, 71] on input "text" at bounding box center [314, 65] width 98 height 19
paste input "[EMAIL_ADDRESS][DOMAIN_NAME]"
type input "[EMAIL_ADDRESS][DOMAIN_NAME]"
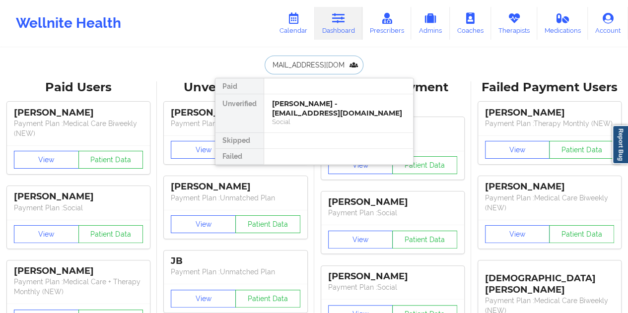
click at [318, 113] on div "[PERSON_NAME] - [EMAIL_ADDRESS][DOMAIN_NAME]" at bounding box center [338, 108] width 133 height 18
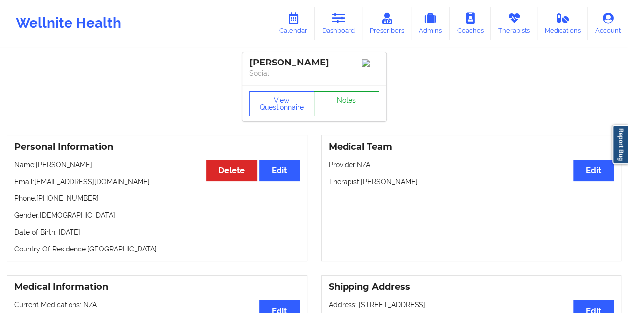
click at [335, 111] on link "Notes" at bounding box center [347, 103] width 66 height 25
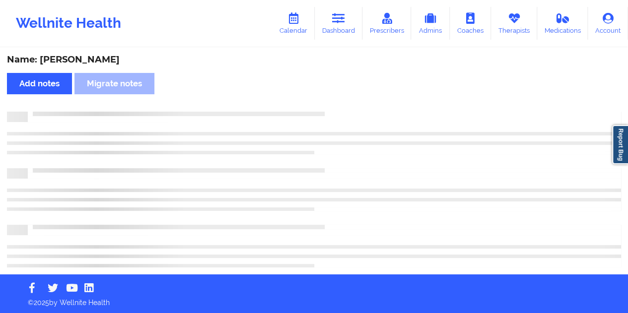
click at [106, 62] on div "Name: [PERSON_NAME]" at bounding box center [314, 59] width 614 height 11
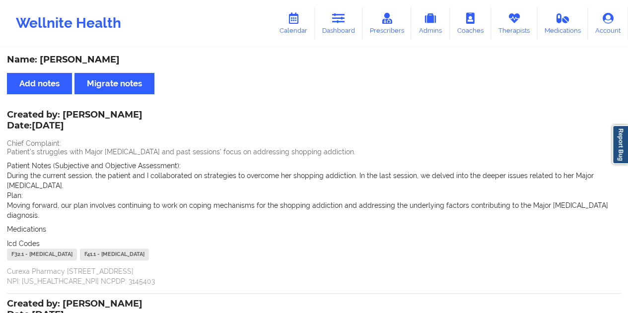
click at [106, 62] on div "Name: [PERSON_NAME]" at bounding box center [314, 59] width 614 height 11
